Goal: Information Seeking & Learning: Learn about a topic

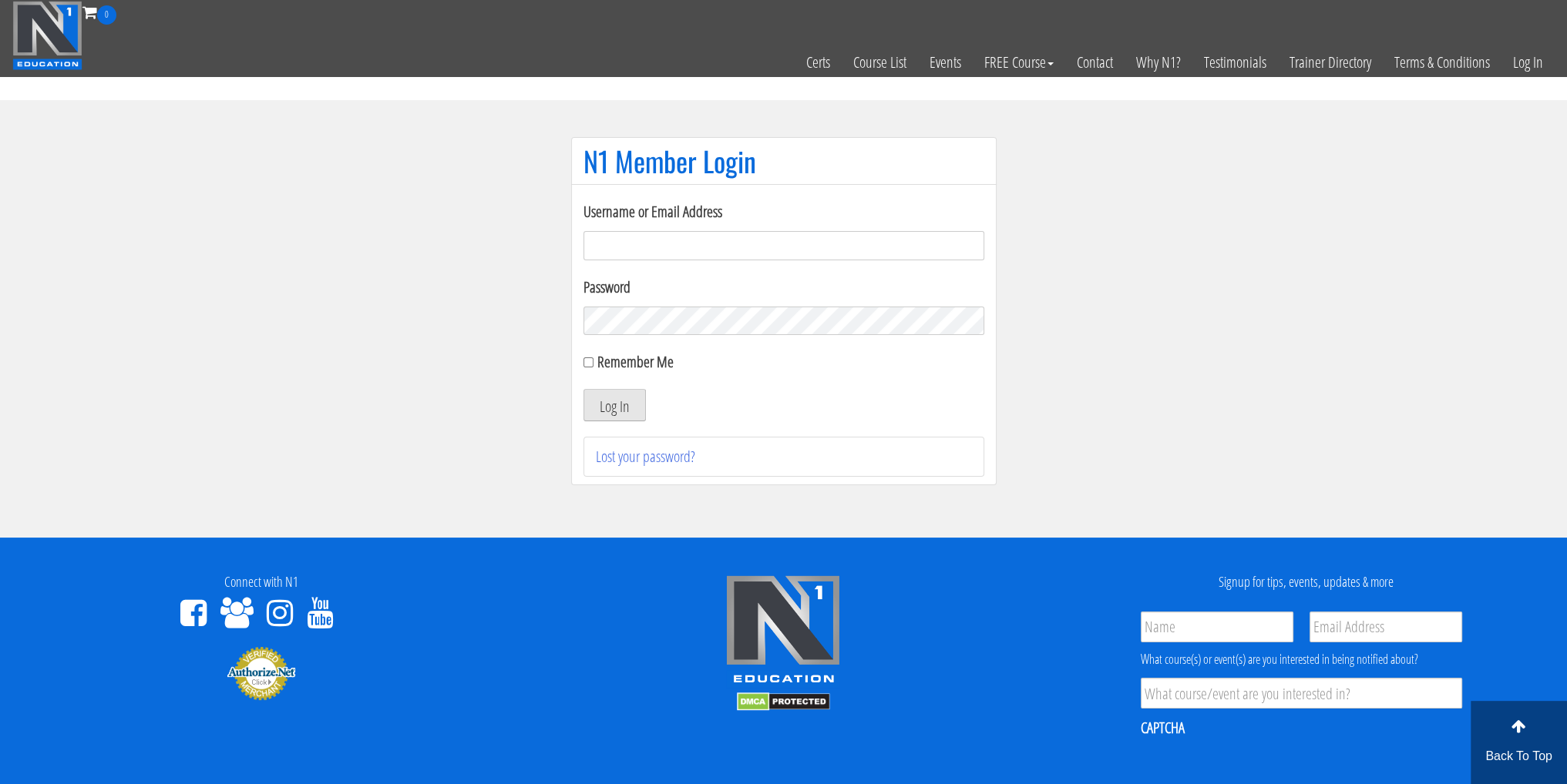
type input "sebastian.ehmann"
click at [615, 412] on button "Log In" at bounding box center [614, 405] width 62 height 32
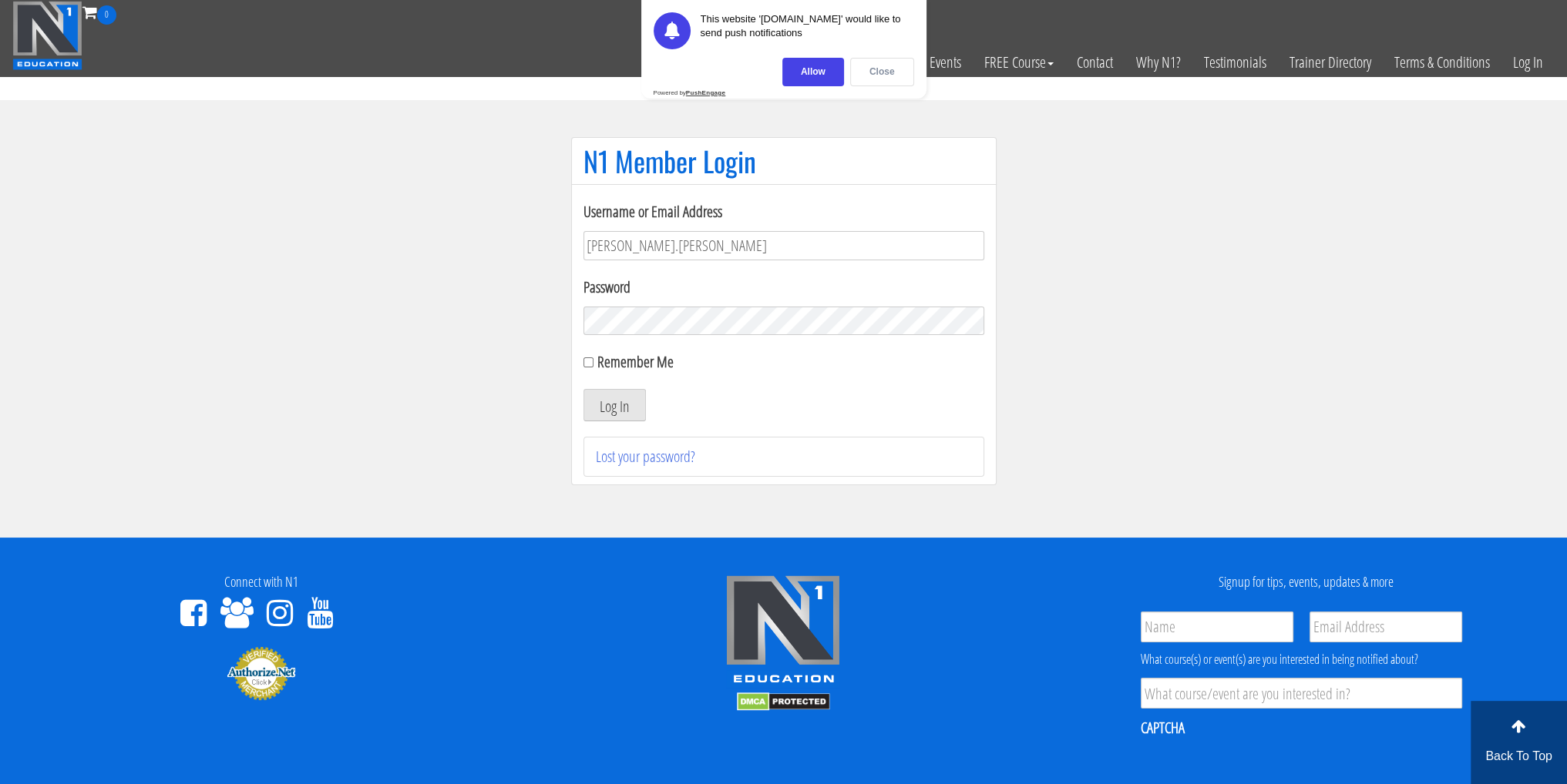
click at [874, 73] on div "Close" at bounding box center [883, 72] width 64 height 28
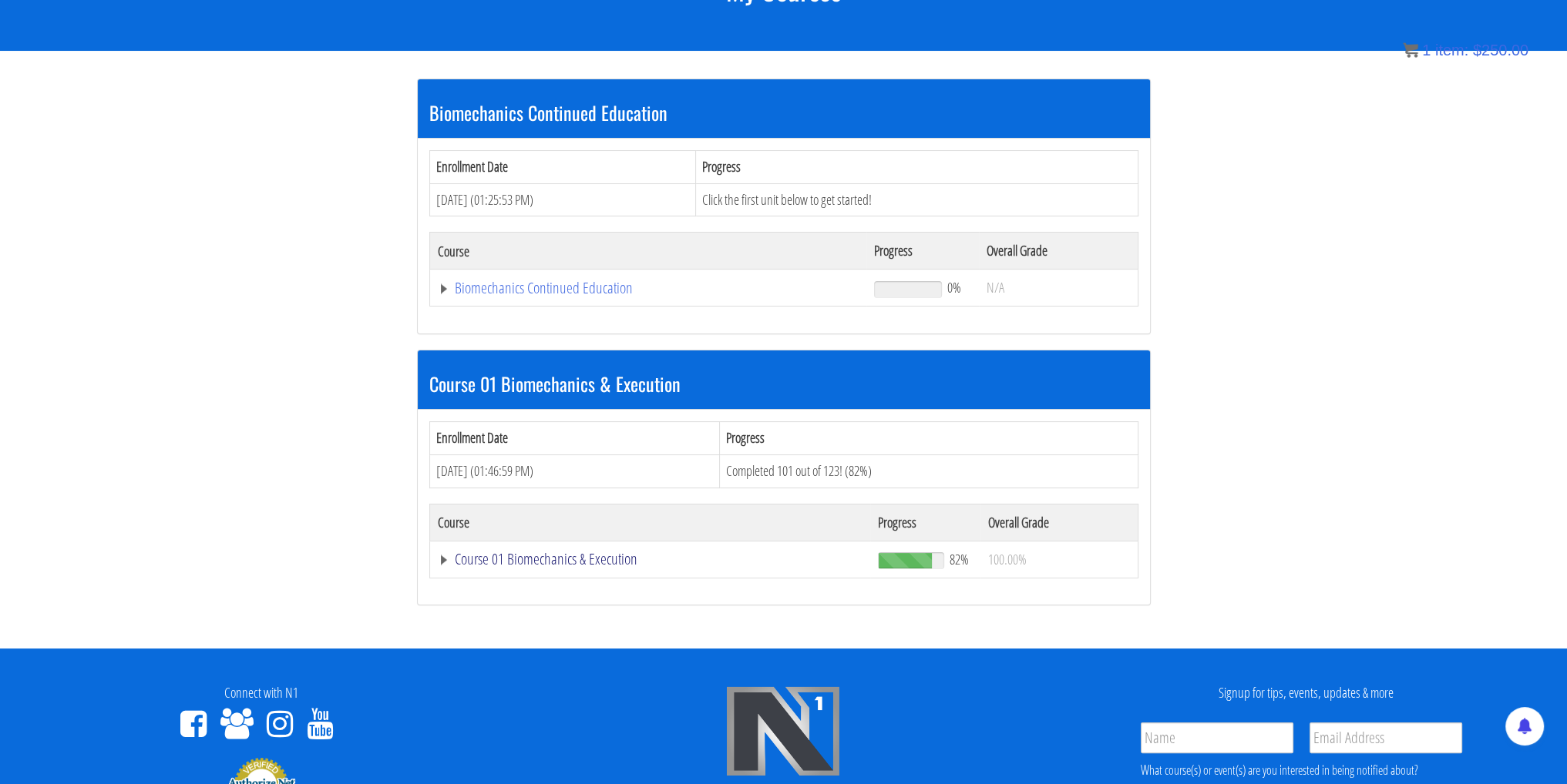
scroll to position [173, 0]
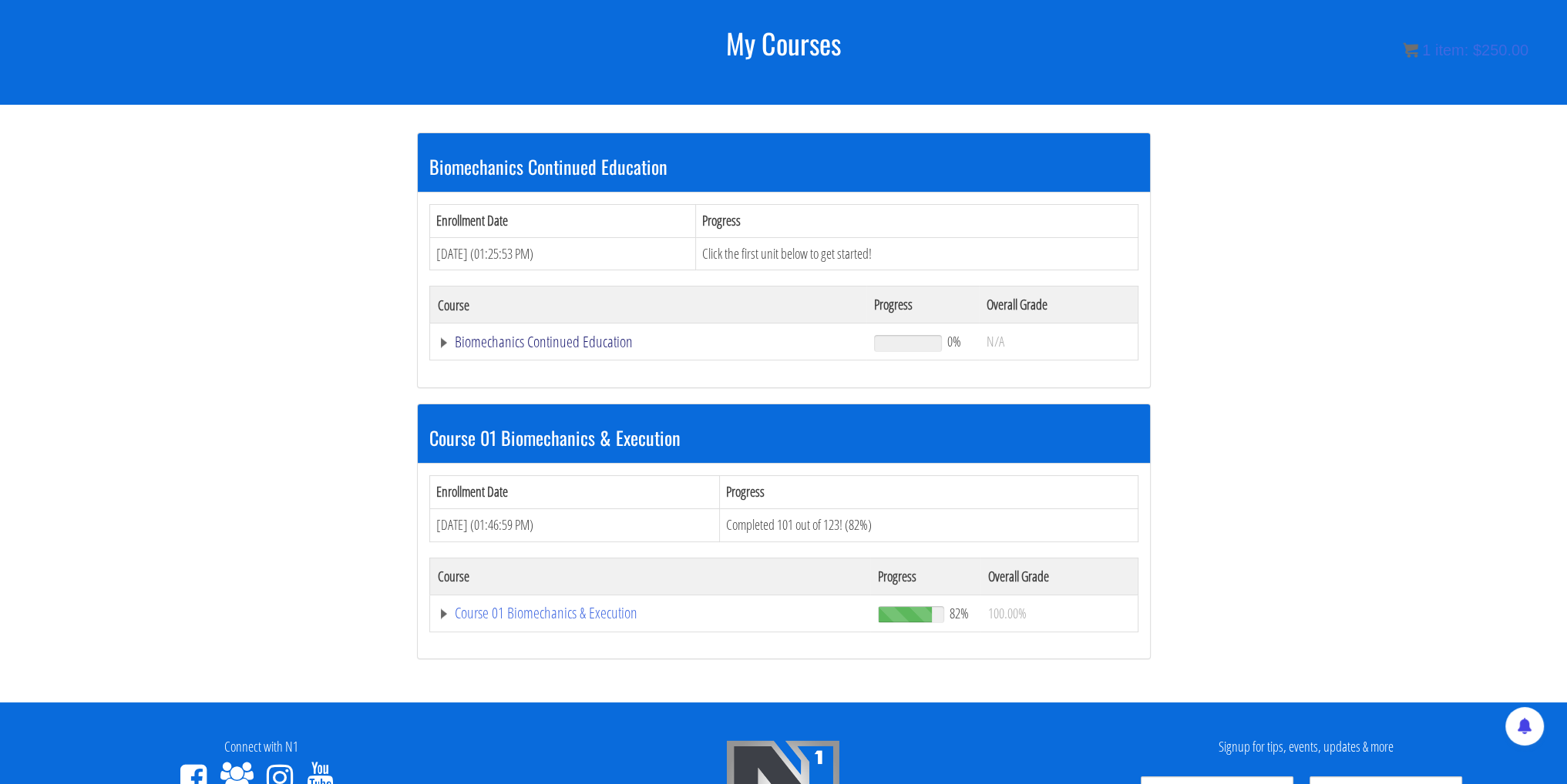
click at [555, 343] on link "Biomechanics Continued Education" at bounding box center [648, 342] width 422 height 15
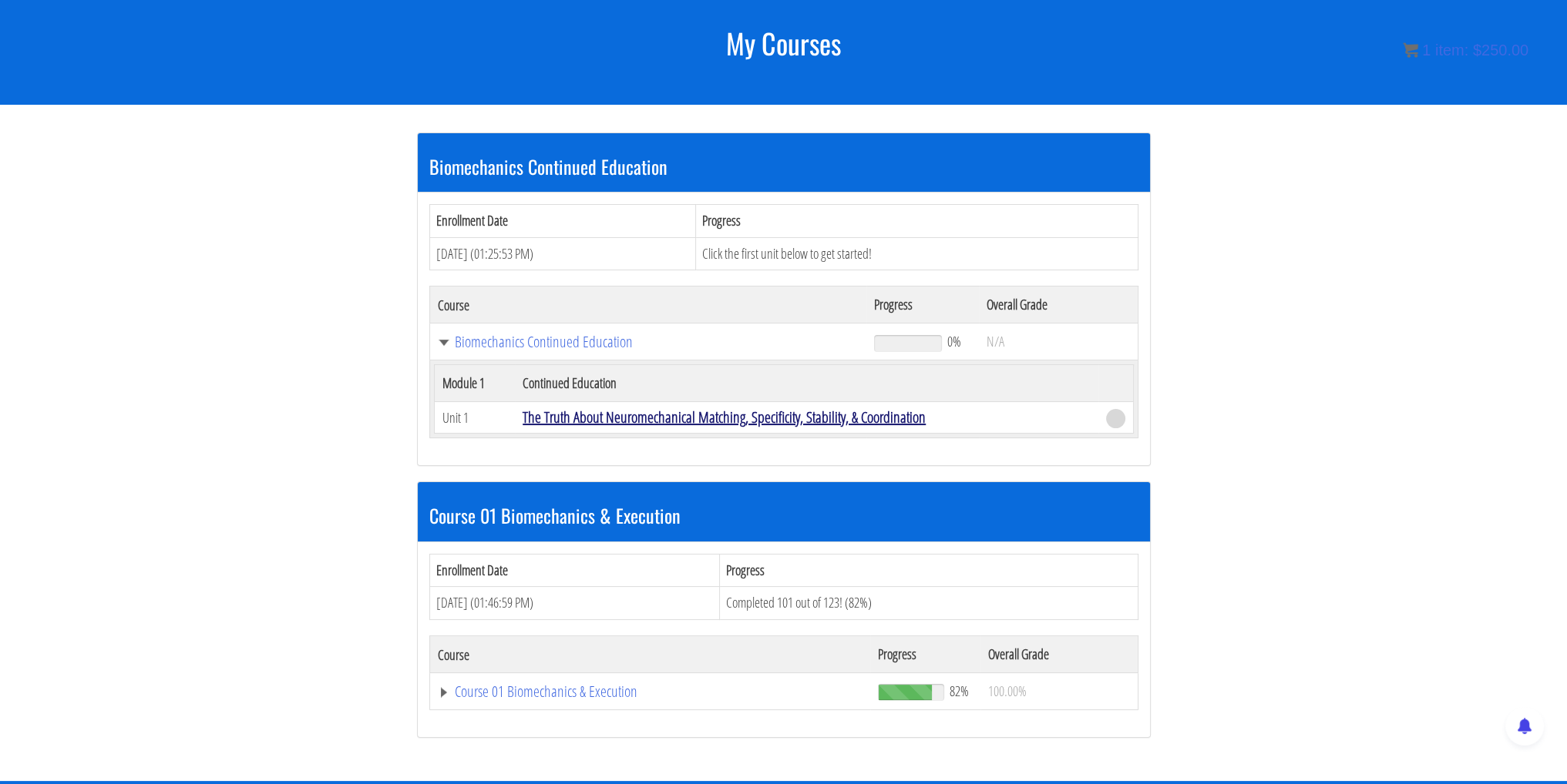
click at [577, 418] on link "The Truth About Neuromechanical Matching, Specificity, Stability, & Coordination" at bounding box center [724, 418] width 404 height 21
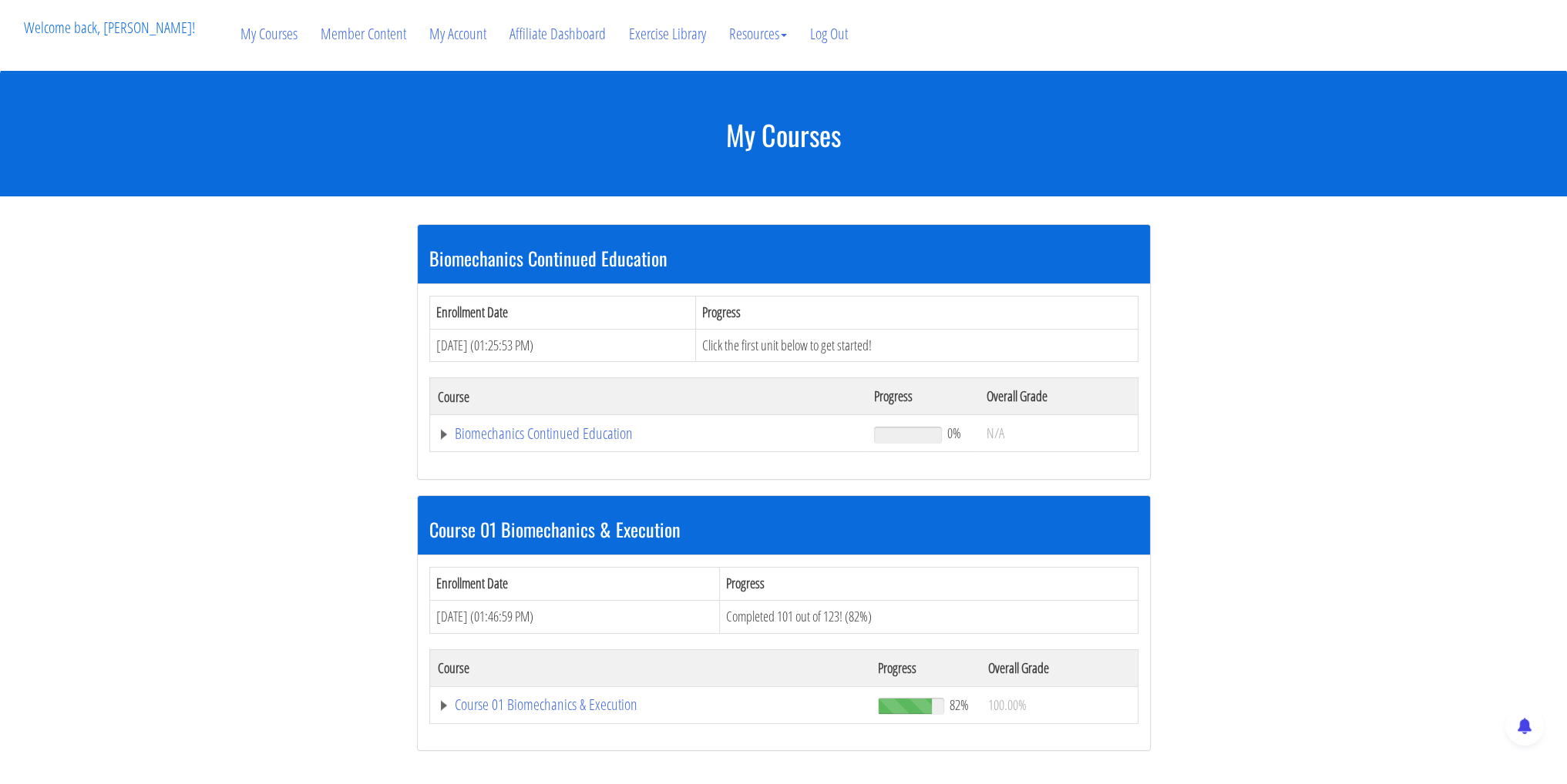
scroll to position [80, 0]
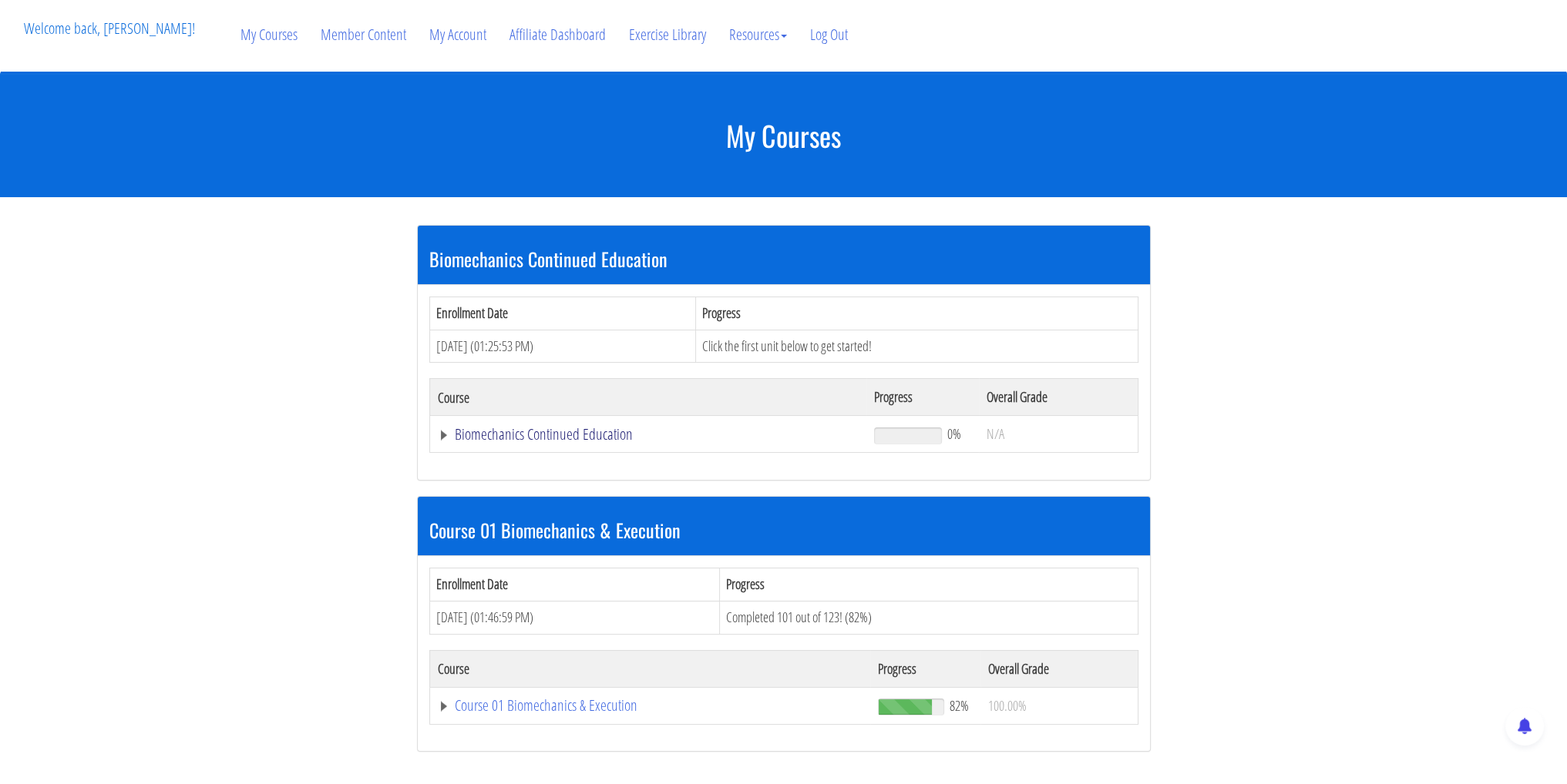
click at [559, 440] on link "Biomechanics Continued Education" at bounding box center [648, 435] width 422 height 15
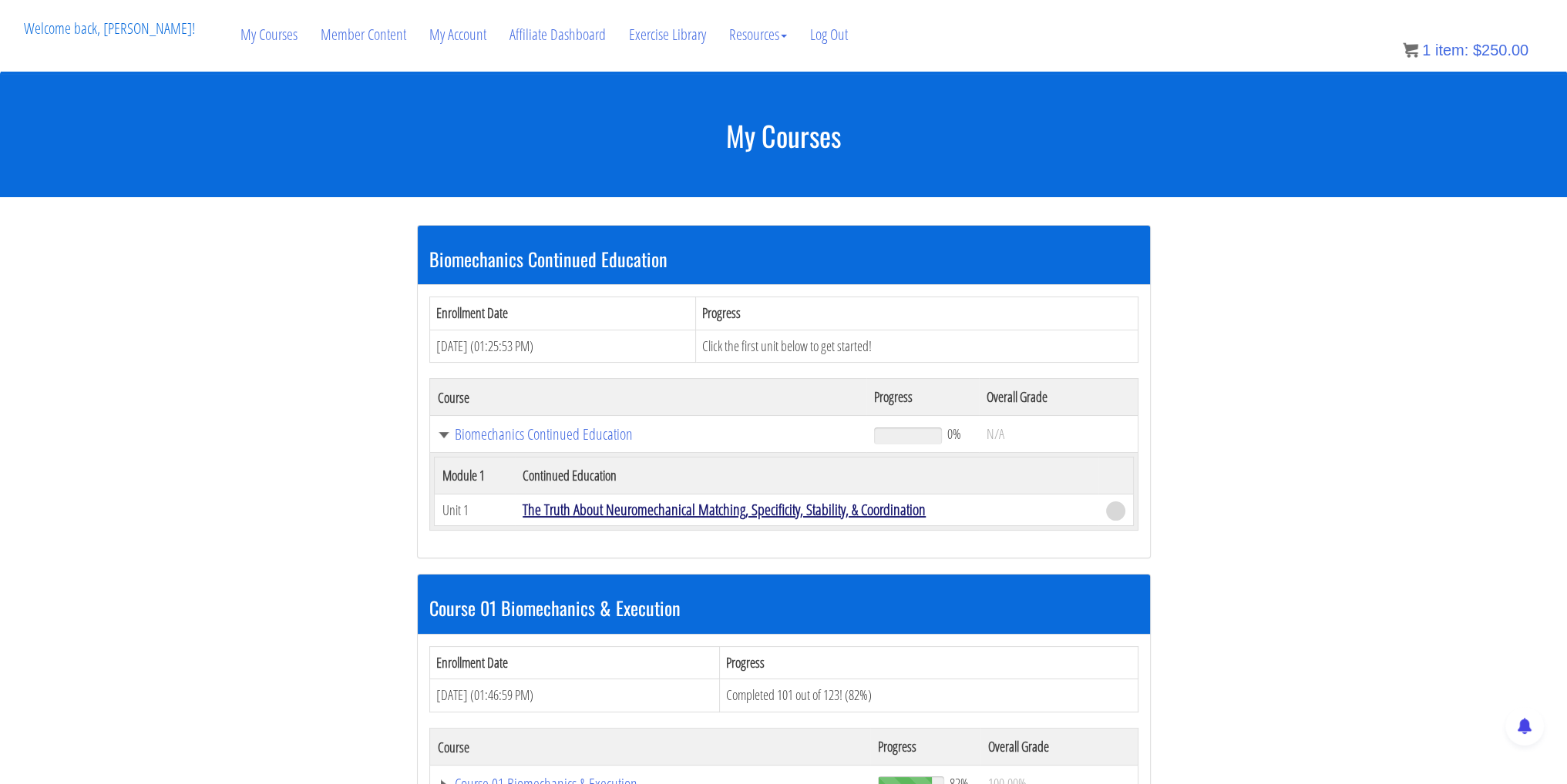
click at [613, 507] on link "The Truth About Neuromechanical Matching, Specificity, Stability, & Coordination" at bounding box center [724, 510] width 404 height 21
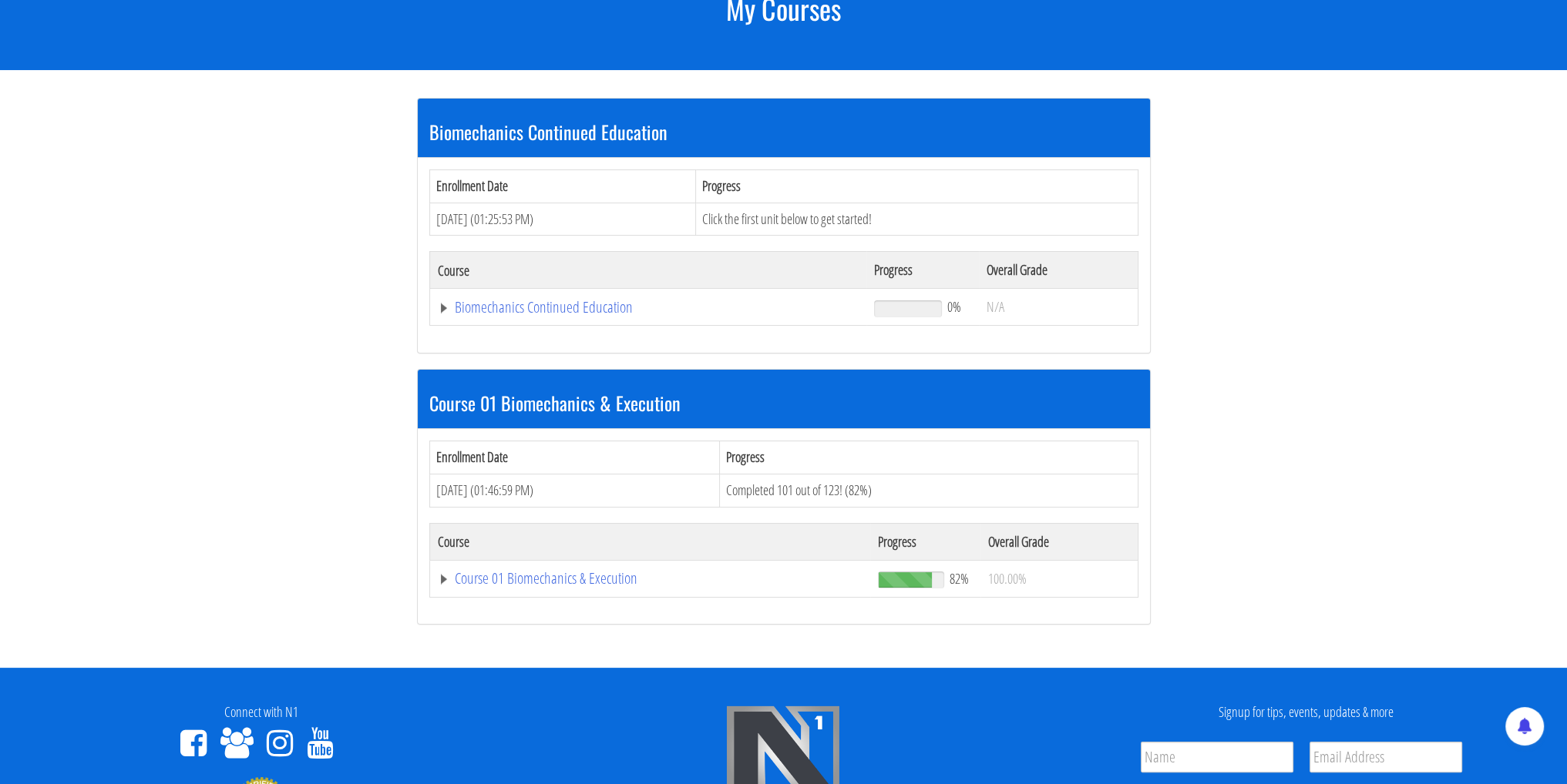
scroll to position [231, 0]
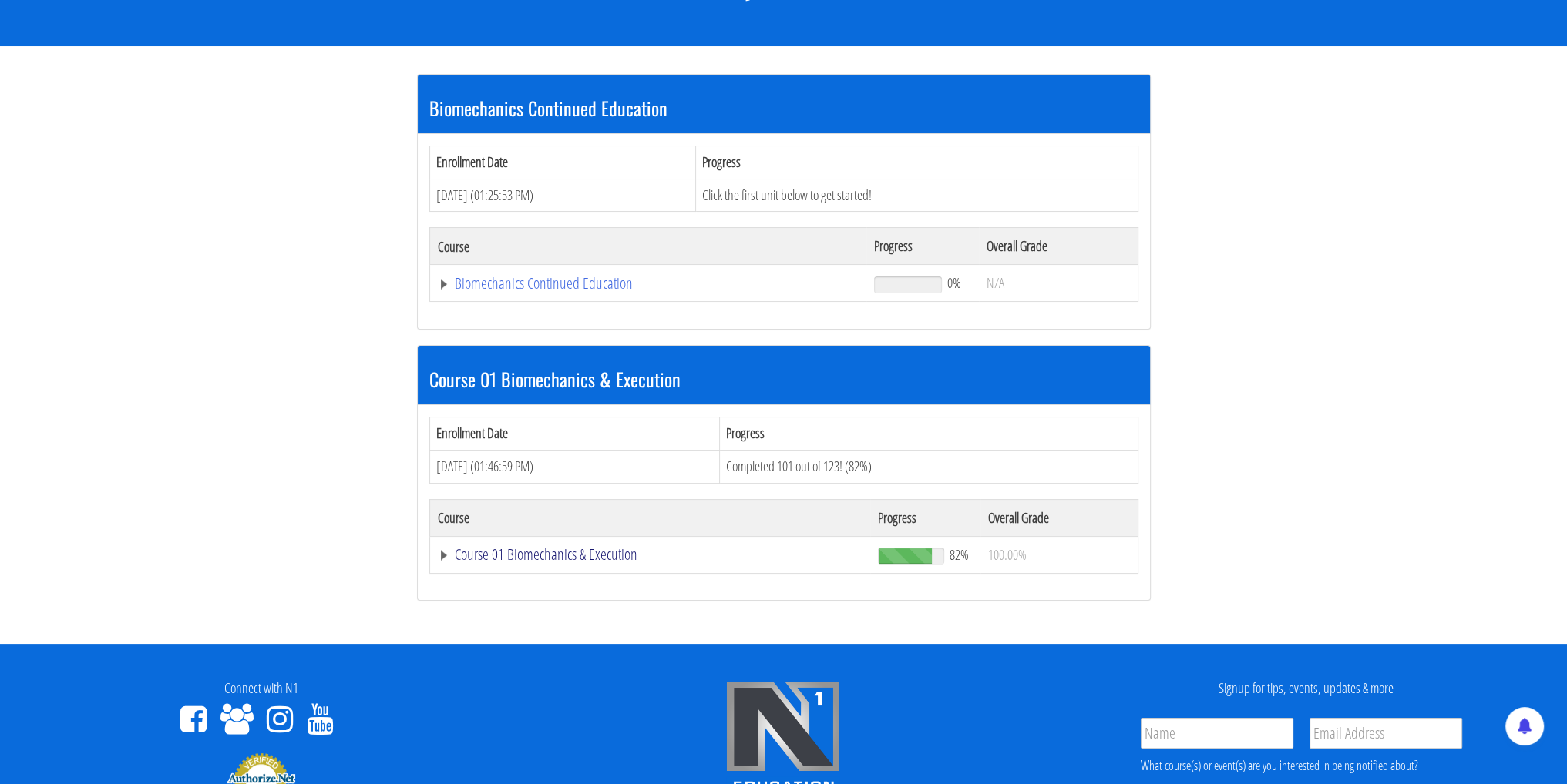
click at [587, 558] on link "Course 01 Biomechanics & Execution" at bounding box center [650, 554] width 425 height 15
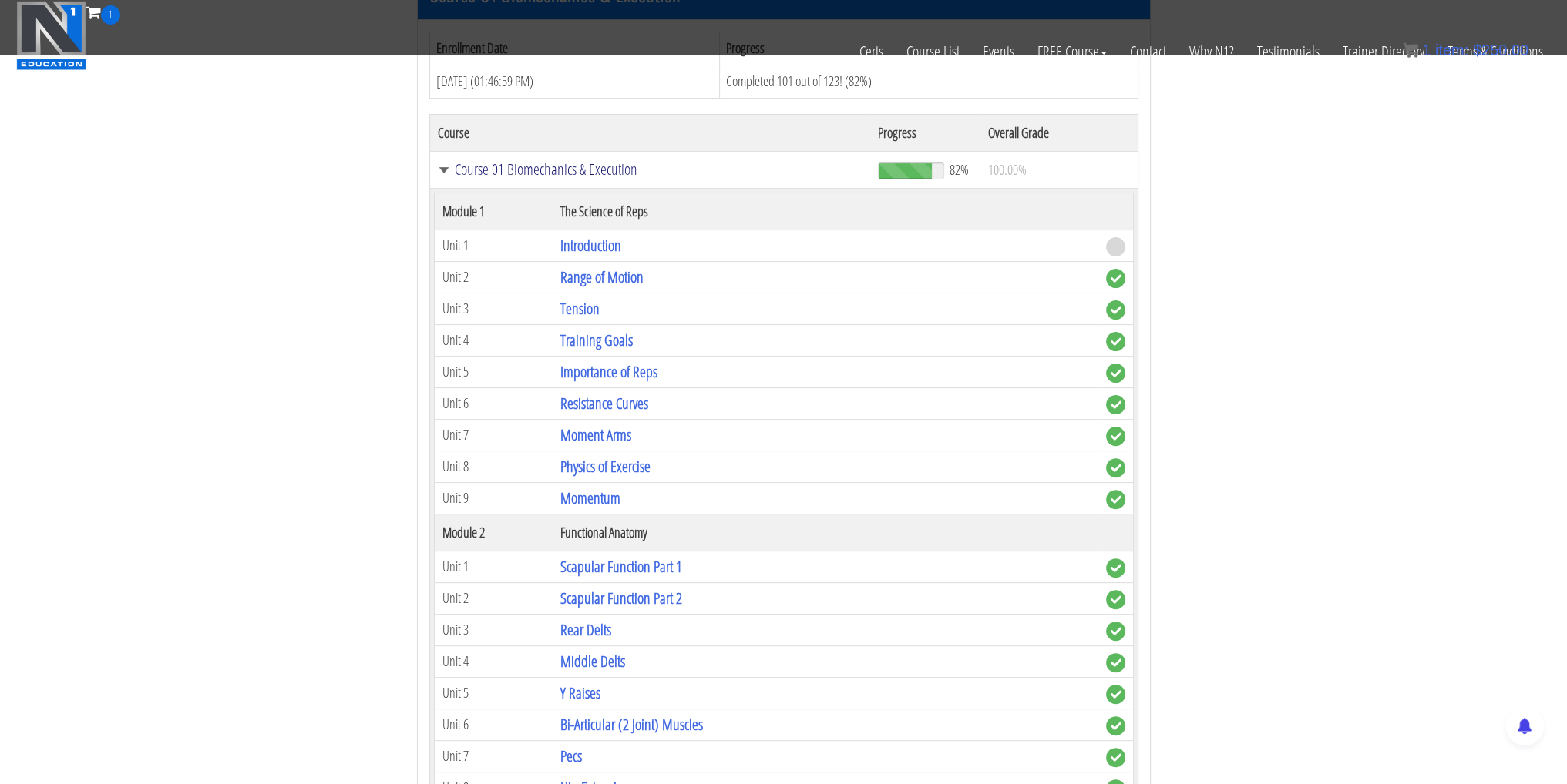
scroll to position [1, 0]
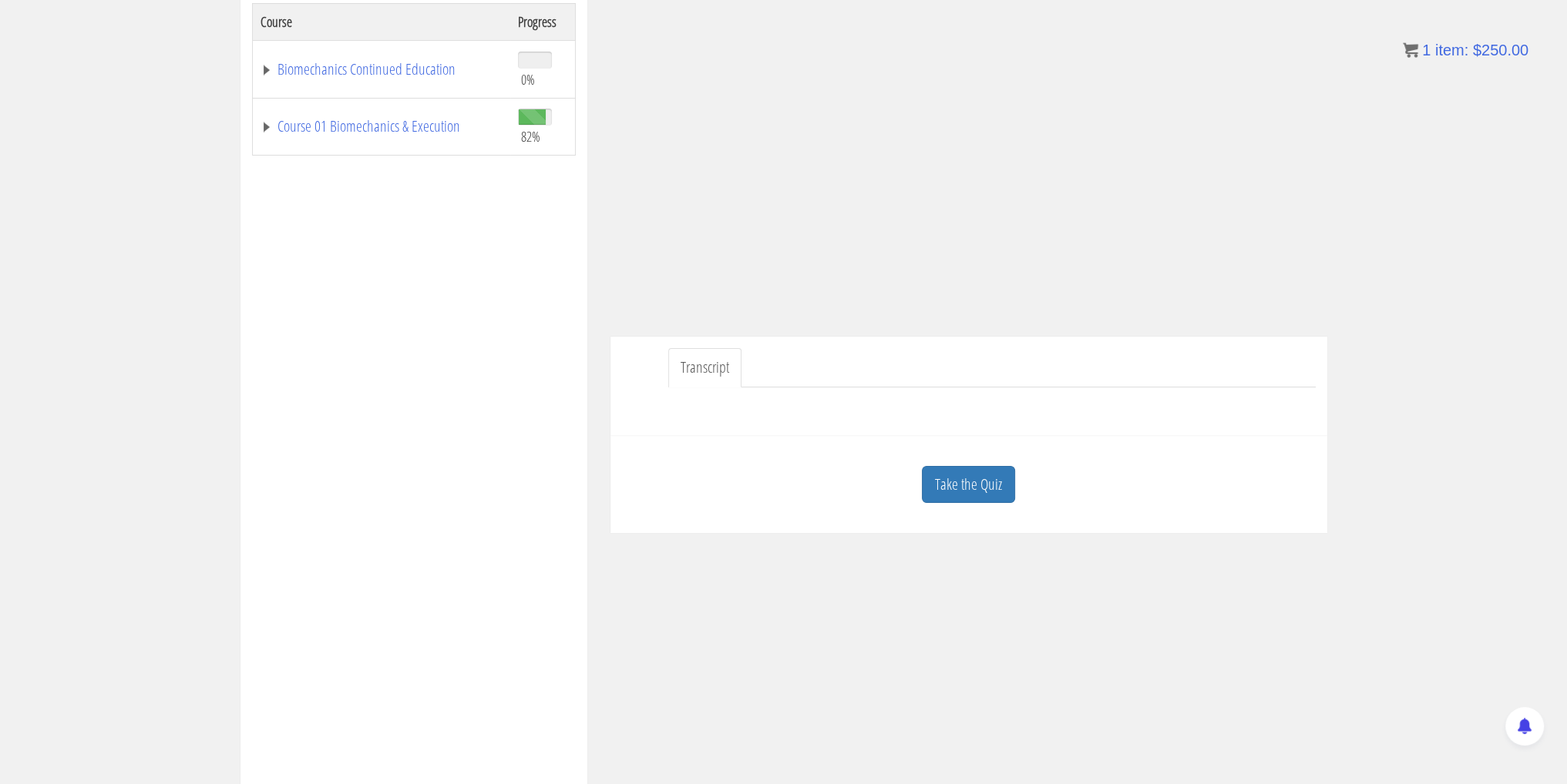
scroll to position [1, 0]
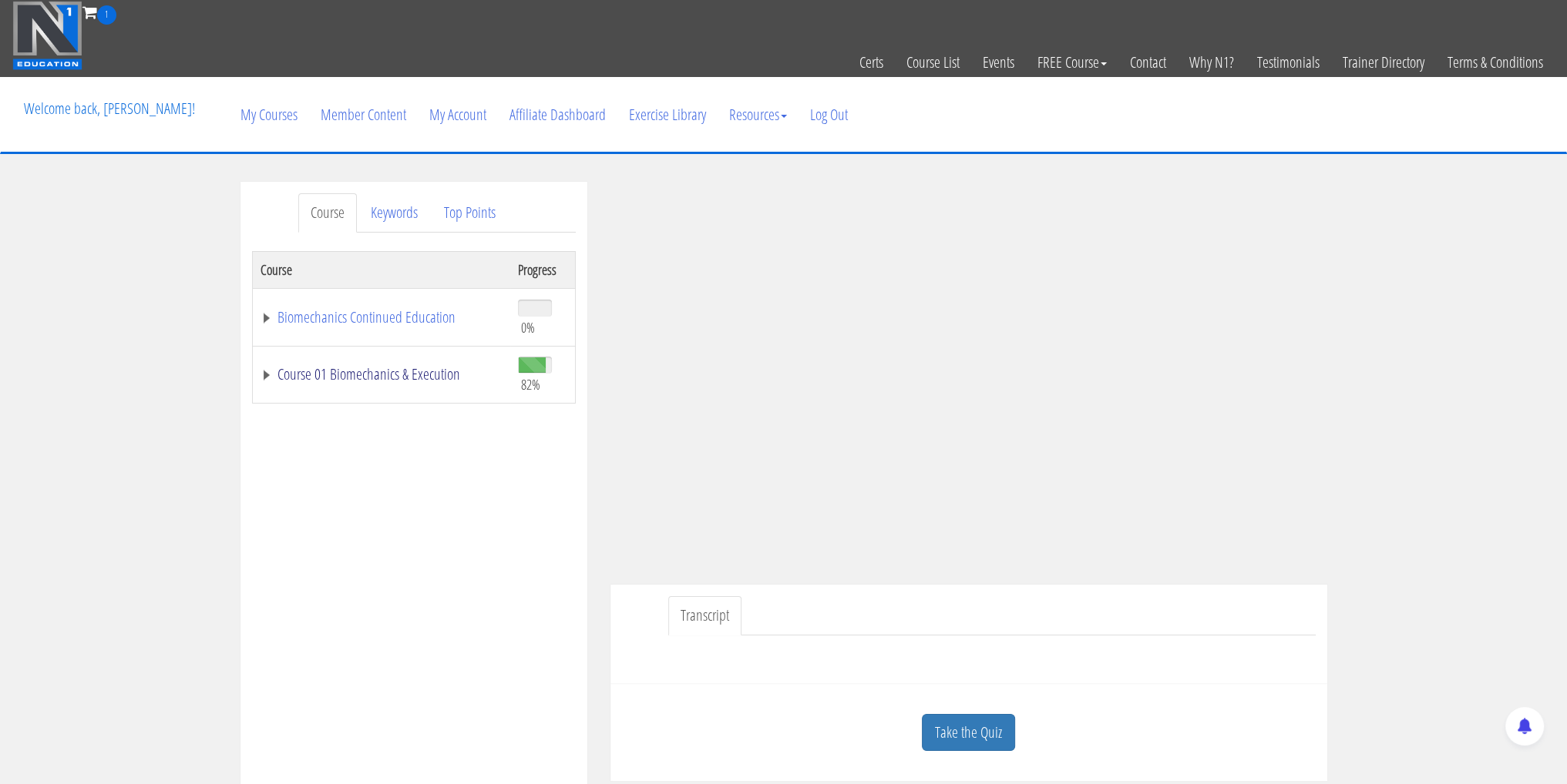
click at [265, 373] on link "Course 01 Biomechanics & Execution" at bounding box center [382, 374] width 242 height 15
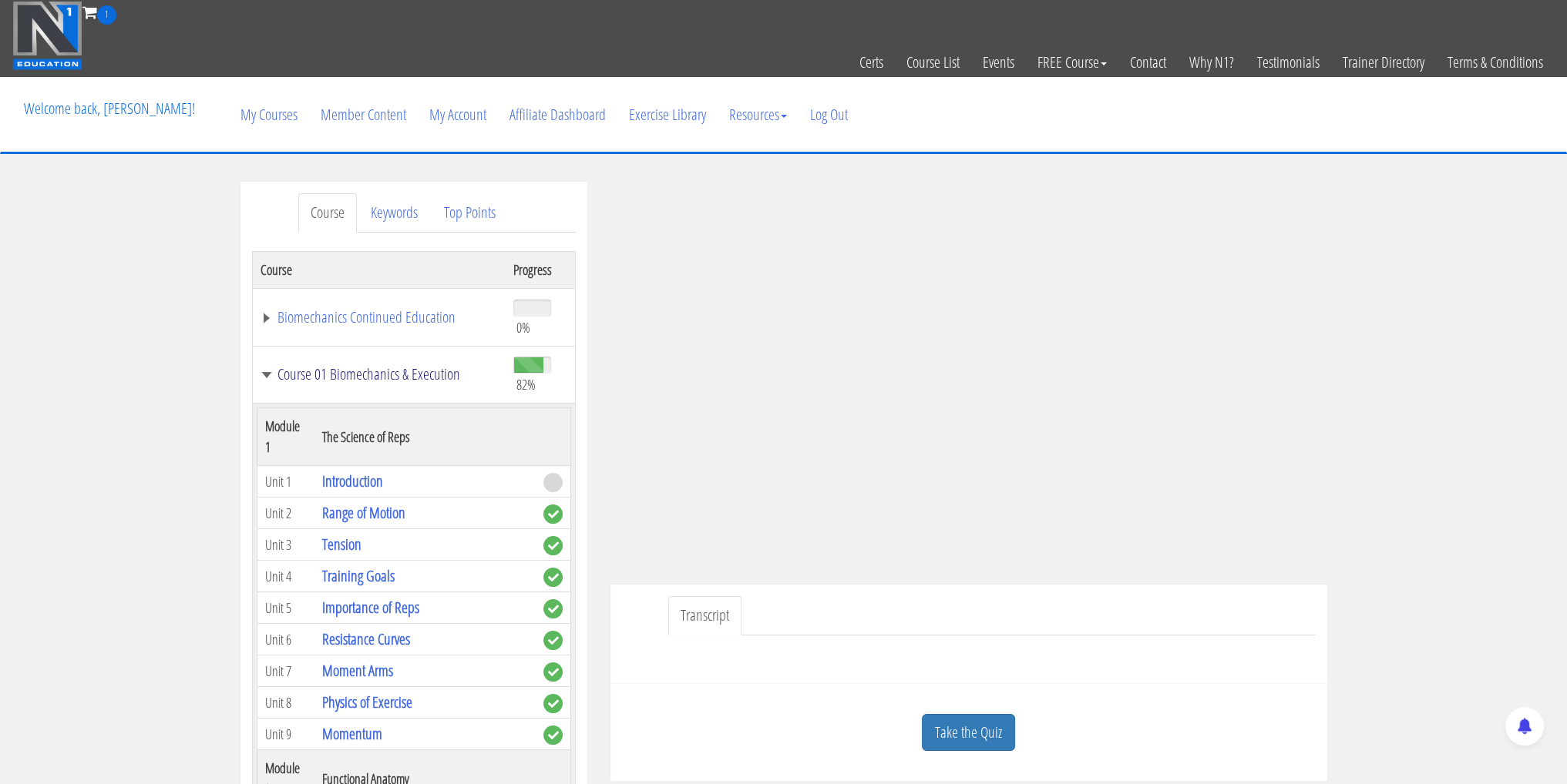
click at [263, 369] on link "Course 01 Biomechanics & Execution" at bounding box center [379, 374] width 237 height 15
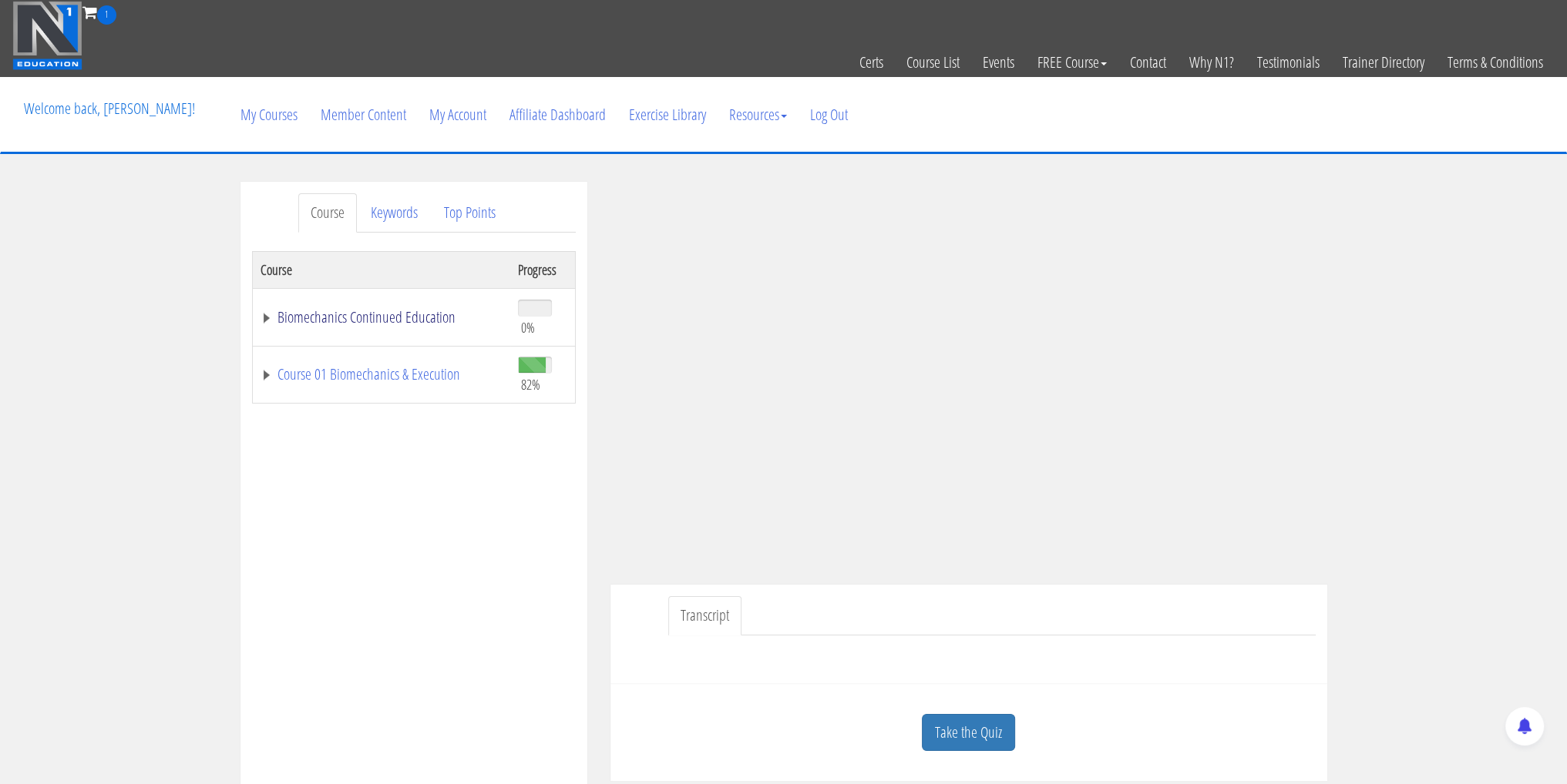
click at [269, 315] on link "Biomechanics Continued Education" at bounding box center [382, 317] width 242 height 15
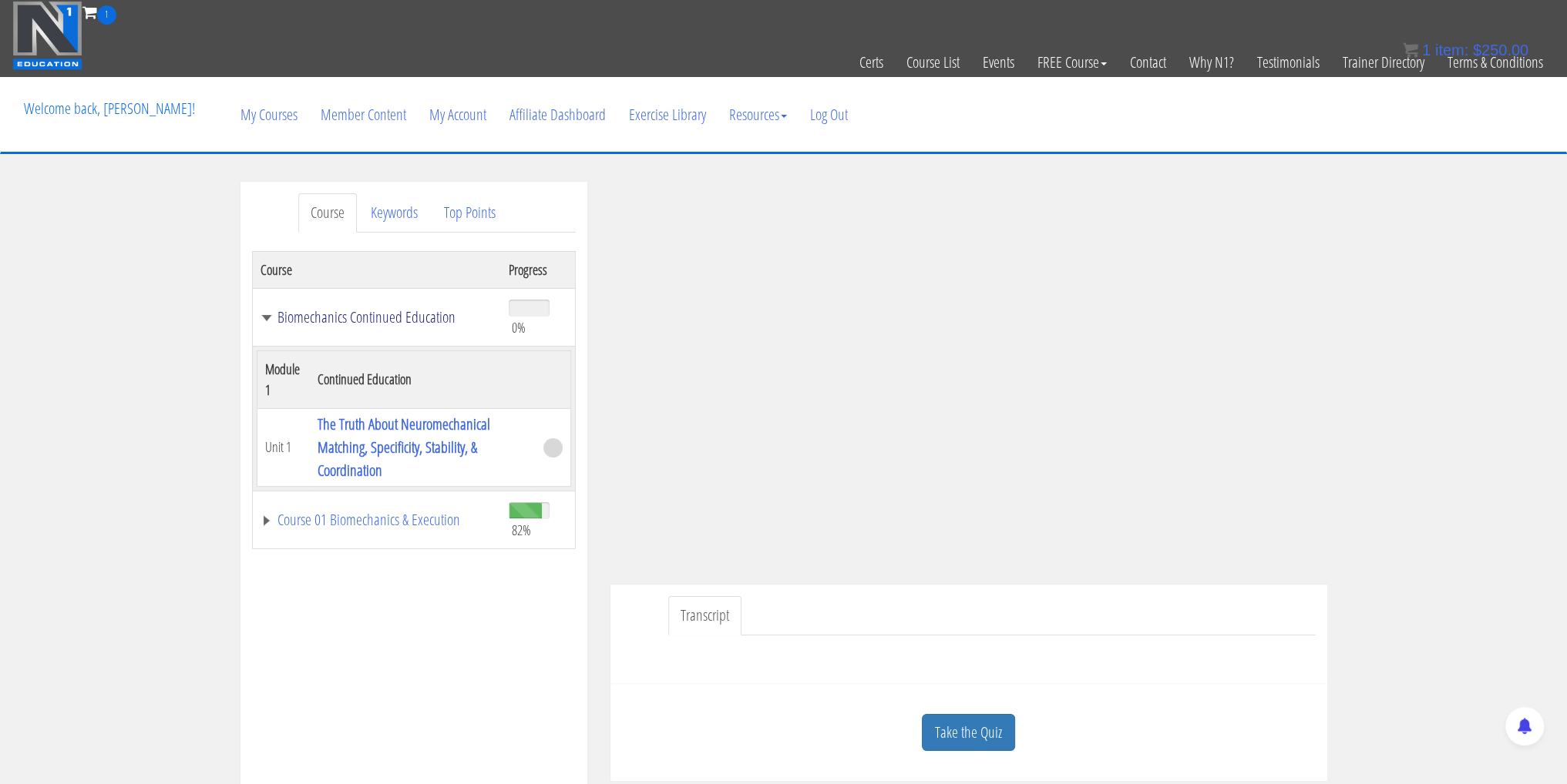
click at [265, 319] on link "Biomechanics Continued Education" at bounding box center [377, 317] width 233 height 15
